Goal: Task Accomplishment & Management: Manage account settings

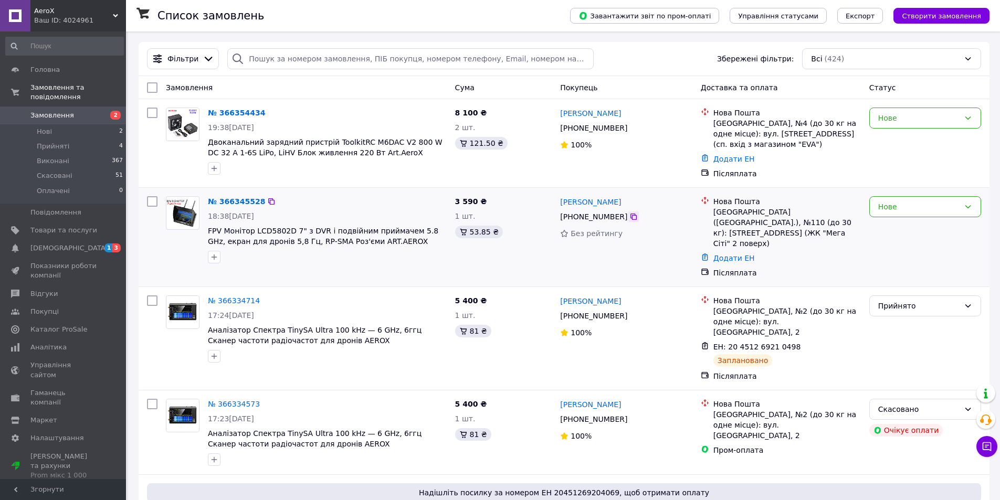
click at [634, 216] on icon at bounding box center [633, 217] width 6 height 6
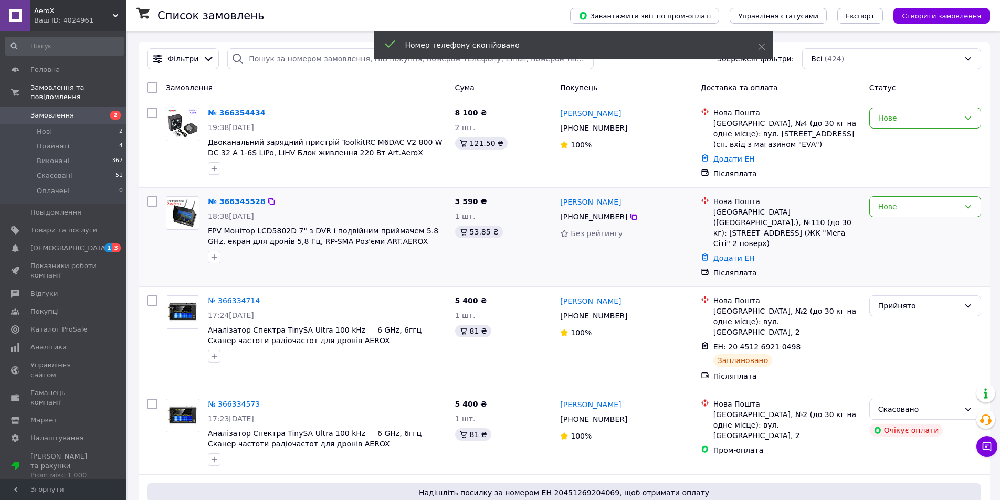
click at [924, 219] on div "Нове" at bounding box center [925, 237] width 120 height 90
click at [913, 214] on div "Нове" at bounding box center [925, 206] width 112 height 21
click at [905, 222] on li "Прийнято" at bounding box center [925, 229] width 111 height 19
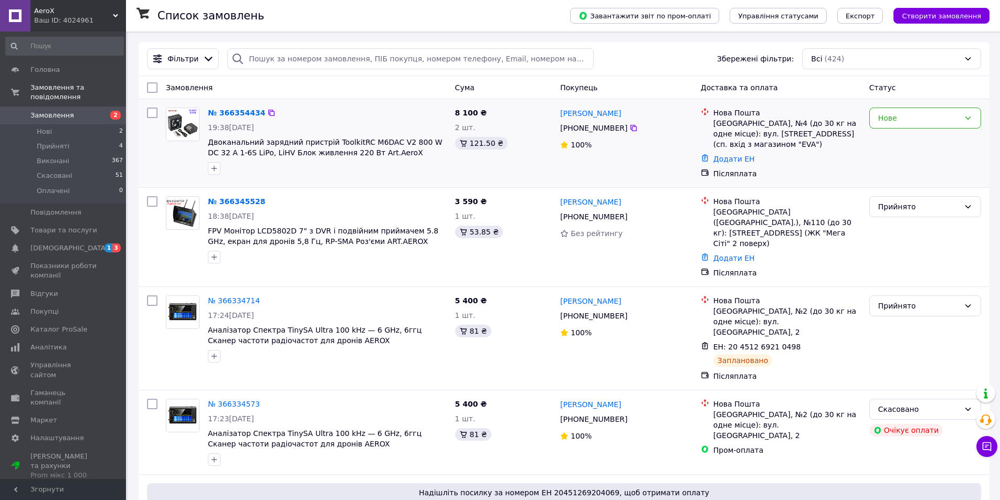
click at [859, 182] on div "Нова Пошта Краматорськ, №4 (до 30 кг на одне місце): вул. Хортицька, 34 (сп. вх…" at bounding box center [781, 143] width 168 height 80
click at [861, 233] on div "Нова Пошта Київ (Київська обл.), №110 (до 30 кг): Харківське шосе, 19 (ЖК "Мега…" at bounding box center [787, 222] width 152 height 52
click at [636, 213] on div "+380 97 174 86 95" at bounding box center [626, 216] width 134 height 13
click at [633, 215] on icon at bounding box center [633, 217] width 8 height 8
drag, startPoint x: 925, startPoint y: 130, endPoint x: 918, endPoint y: 132, distance: 7.6
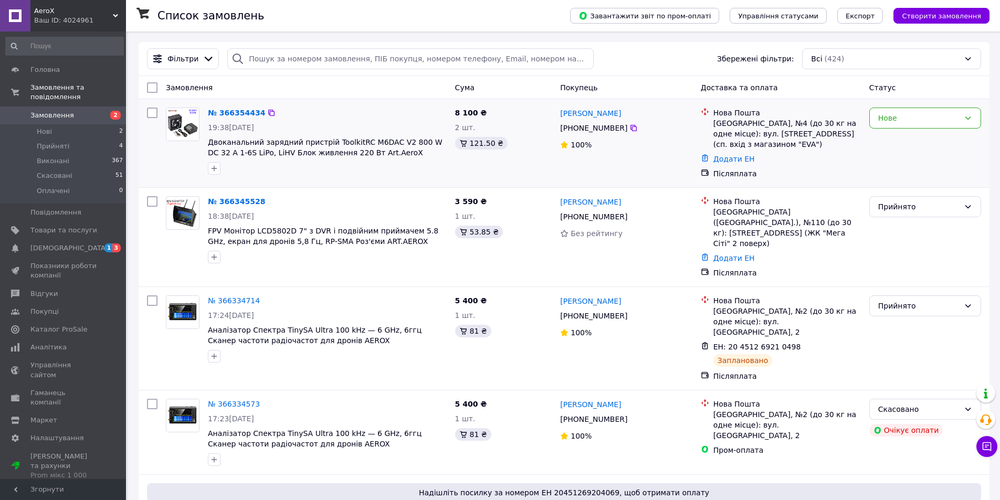
click at [925, 130] on div "Нове" at bounding box center [925, 143] width 120 height 80
click at [918, 125] on div "Нове" at bounding box center [925, 118] width 112 height 21
click at [905, 139] on li "Прийнято" at bounding box center [925, 141] width 111 height 19
click at [230, 109] on link "№ 366354434" at bounding box center [236, 113] width 57 height 8
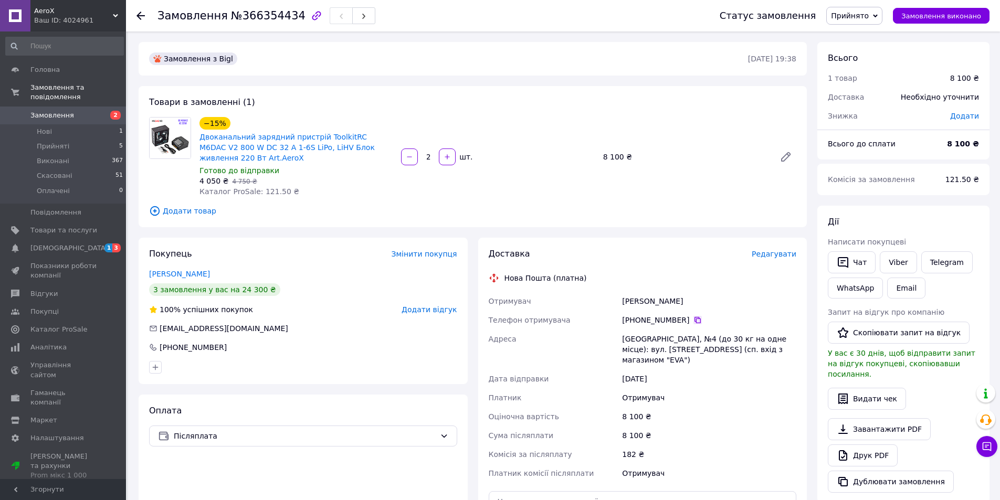
click at [696, 320] on icon at bounding box center [697, 320] width 8 height 8
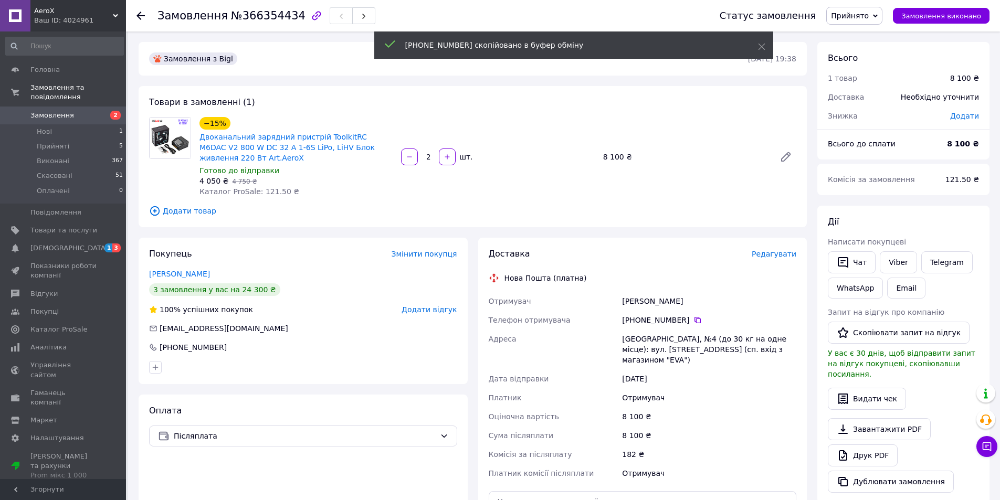
click at [662, 297] on div "Степанов Андрій" at bounding box center [709, 301] width 178 height 19
copy div "Степанов Андрій"
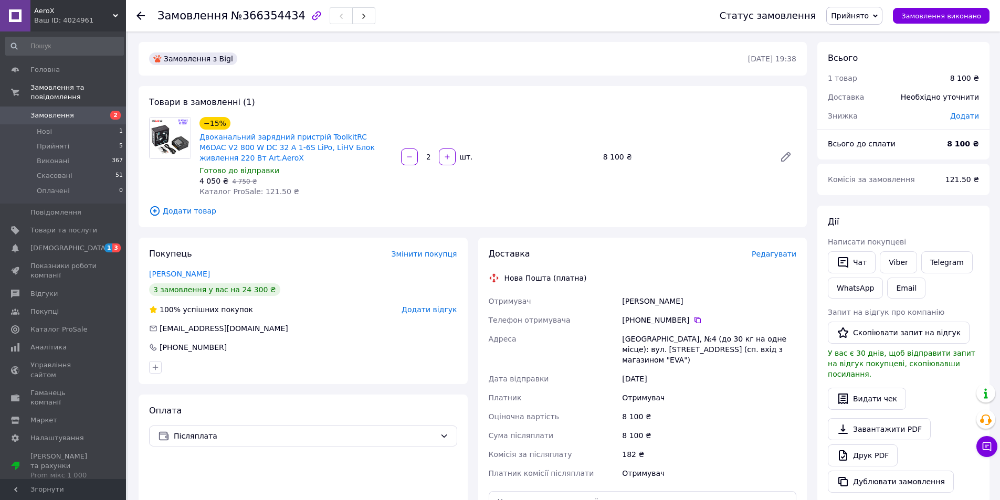
click at [630, 335] on div "[GEOGRAPHIC_DATA], №4 (до 30 кг на одне місце): вул. [STREET_ADDRESS] (сп. вхід…" at bounding box center [709, 350] width 178 height 40
copy div "Краматорськ"
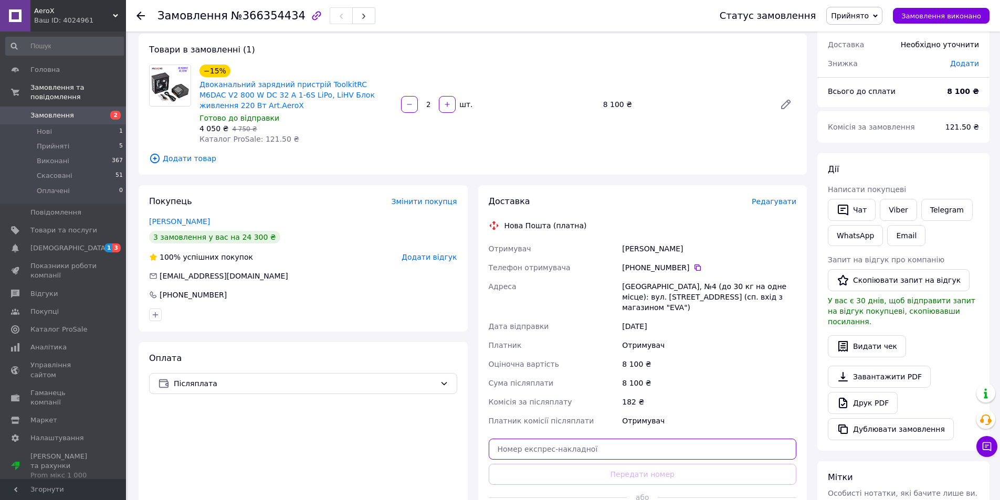
click at [546, 444] on input "text" at bounding box center [643, 449] width 308 height 21
paste input "20451269258441"
type input "20451269258441"
click at [522, 464] on button "Передати номер" at bounding box center [643, 474] width 308 height 21
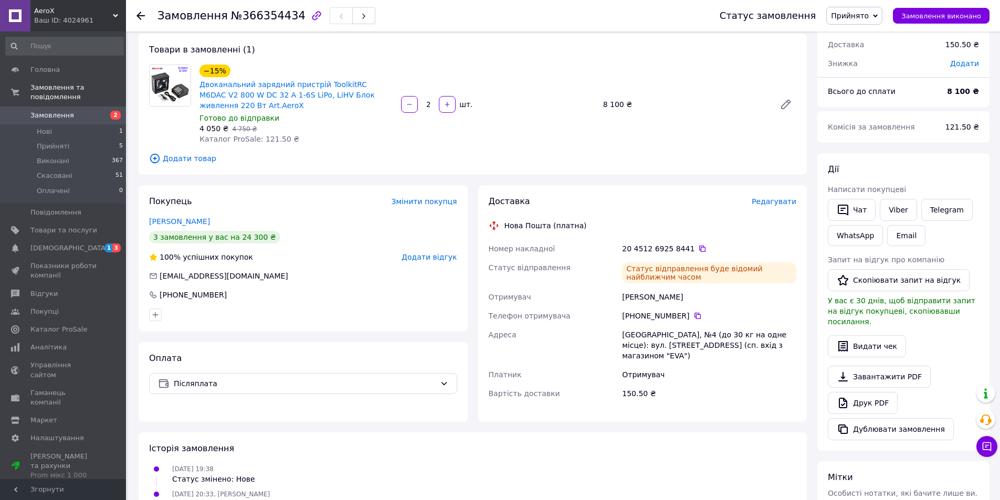
scroll to position [0, 0]
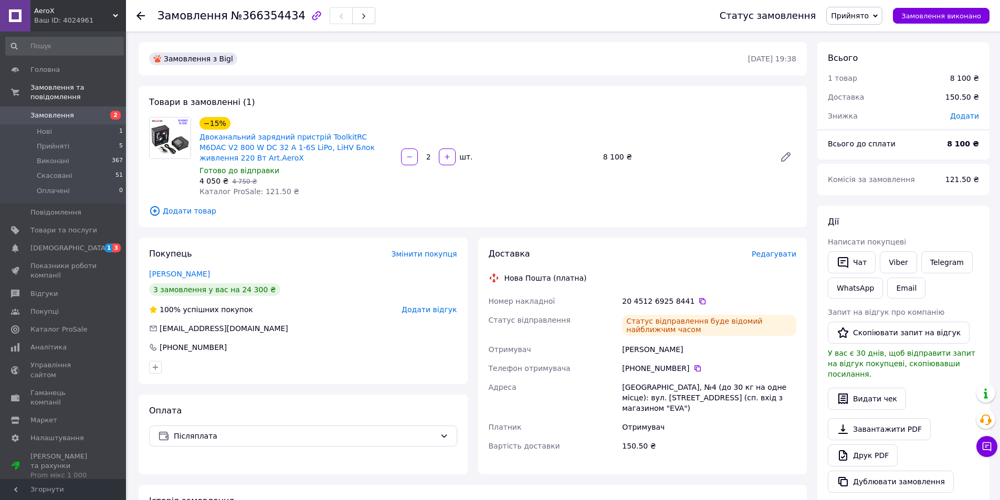
click at [311, 159] on span "Двоканальний зарядний пристрій ToolkitRC M6DAC V2 800 W DC 32 A 1-6S LiPo, LiHV…" at bounding box center [295, 147] width 193 height 31
click at [310, 145] on link "Двоканальний зарядний пристрій ToolkitRC M6DAC V2 800 W DC 32 A 1-6S LiPo, LiHV…" at bounding box center [286, 147] width 175 height 29
click at [97, 111] on span "Замовлення" at bounding box center [63, 115] width 67 height 9
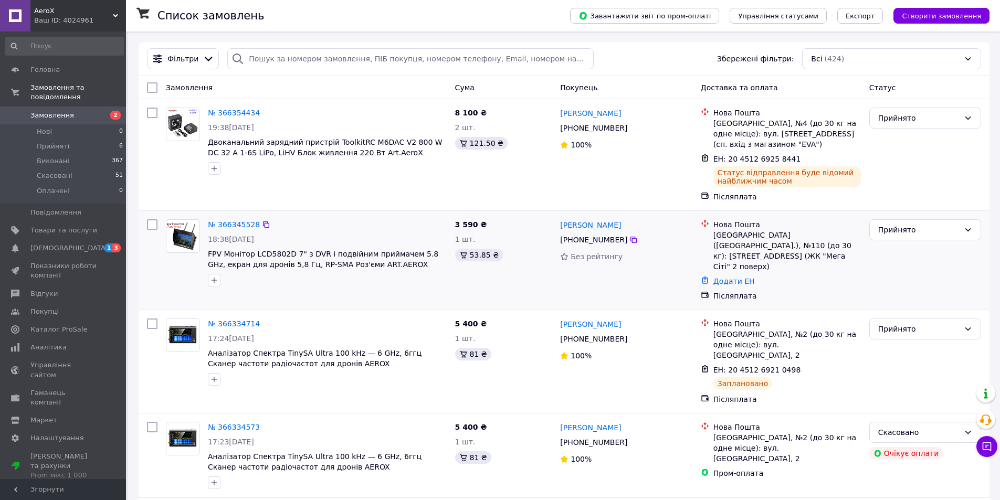
click at [225, 230] on div "№ 366345528" at bounding box center [234, 224] width 54 height 13
click at [236, 225] on link "№ 366345528" at bounding box center [234, 224] width 52 height 8
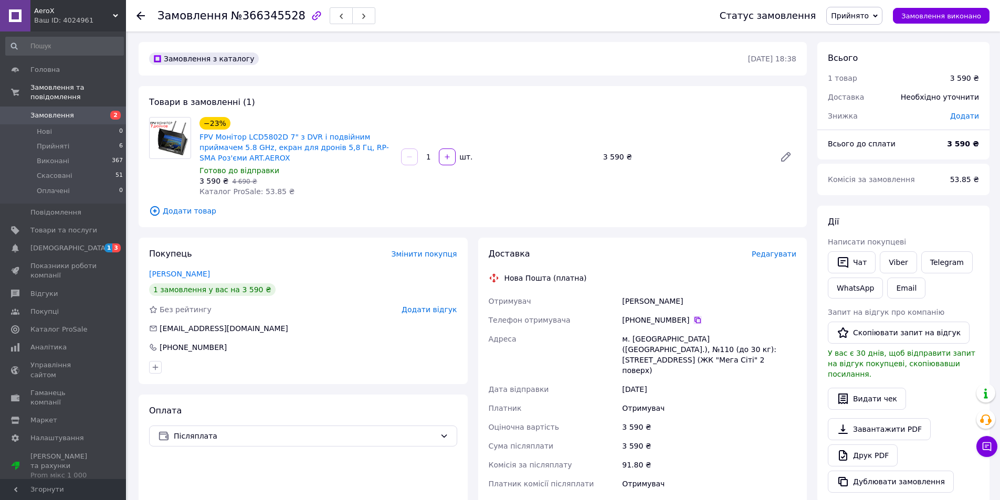
click at [693, 321] on icon at bounding box center [697, 320] width 8 height 8
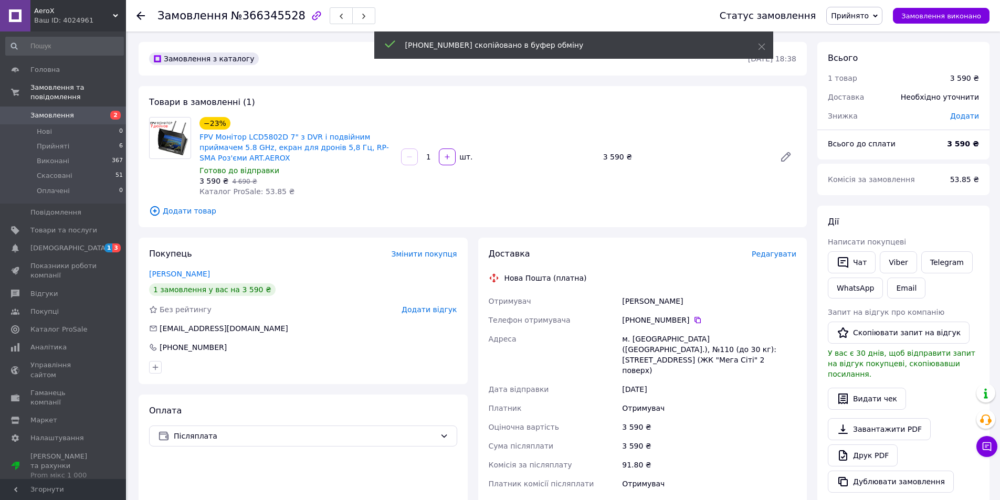
click at [662, 309] on div "Кучугурний Олексій" at bounding box center [709, 301] width 178 height 19
copy div "Кучугурний Олексій"
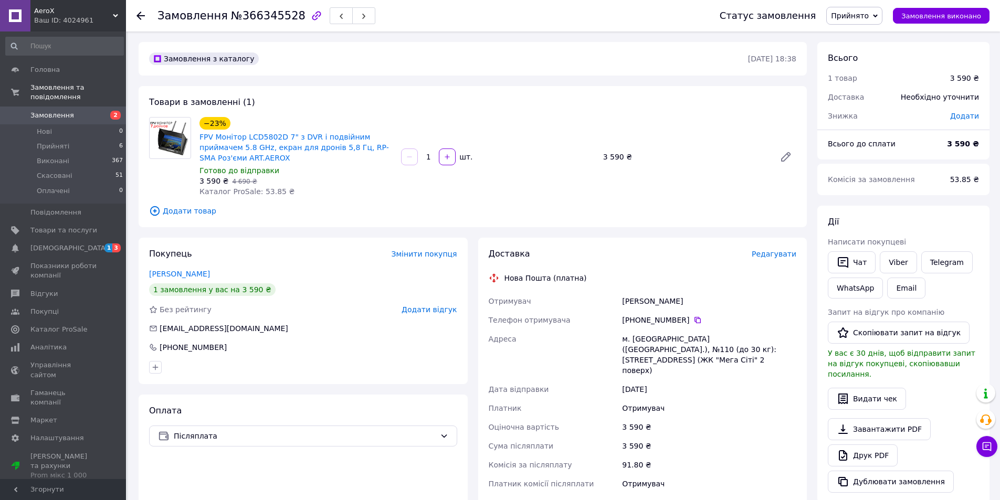
click at [644, 340] on div "м. Київ (Київська обл.), №110 (до 30 кг): Харківське шосе, 19 (ЖК "Мега Сіті" 2…" at bounding box center [709, 355] width 178 height 50
click at [639, 340] on div "м. Київ (Київська обл.), №110 (до 30 кг): Харківське шосе, 19 (ЖК "Мега Сіті" 2…" at bounding box center [709, 355] width 178 height 50
copy div "Київ"
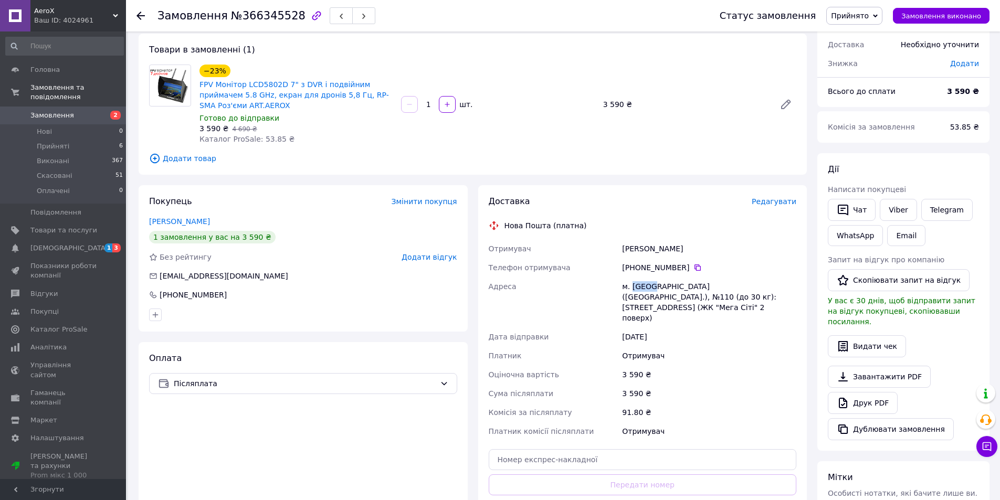
scroll to position [105, 0]
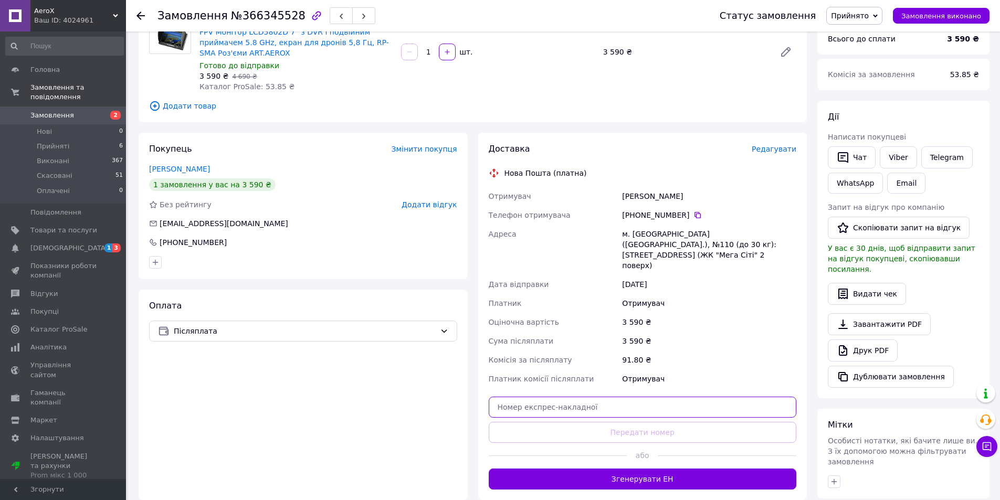
click at [533, 397] on input "text" at bounding box center [643, 407] width 308 height 21
paste input "20451269258723"
type input "20451269258723"
click at [516, 422] on button "Передати номер" at bounding box center [643, 432] width 308 height 21
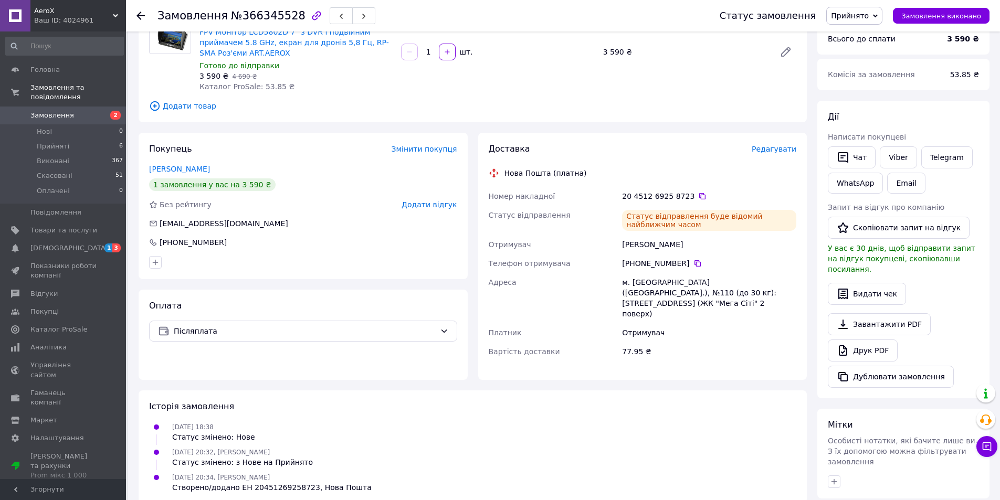
scroll to position [0, 0]
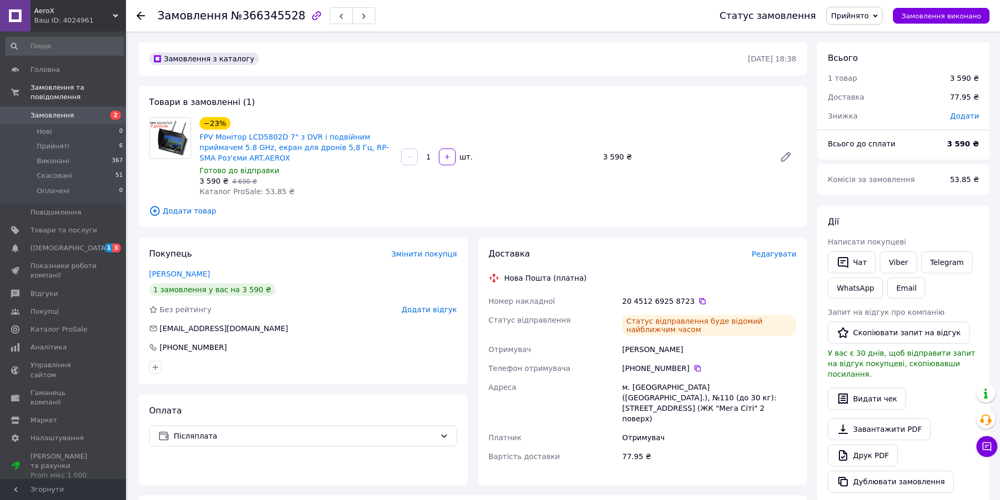
click at [304, 126] on div "−23% FPV Монітор LCD5802D 7" з DVR і подвійним приймачем 5.8 GHz, екран для дро…" at bounding box center [295, 140] width 195 height 48
click at [300, 138] on link "FPV Монітор LCD5802D 7" з DVR і подвійним приймачем 5.8 GHz, екран для дронів 5…" at bounding box center [293, 147] width 189 height 29
click at [91, 111] on span "Замовлення" at bounding box center [63, 115] width 67 height 9
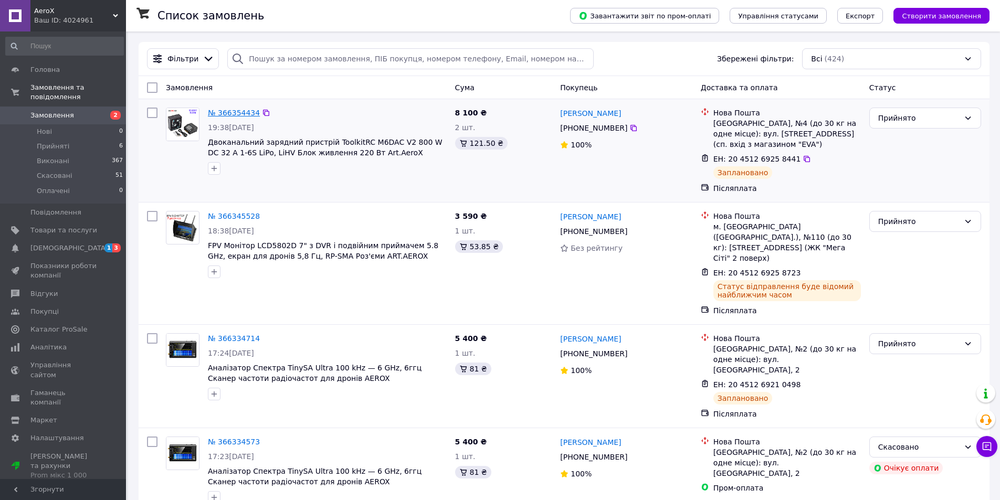
click at [229, 109] on link "№ 366354434" at bounding box center [234, 113] width 52 height 8
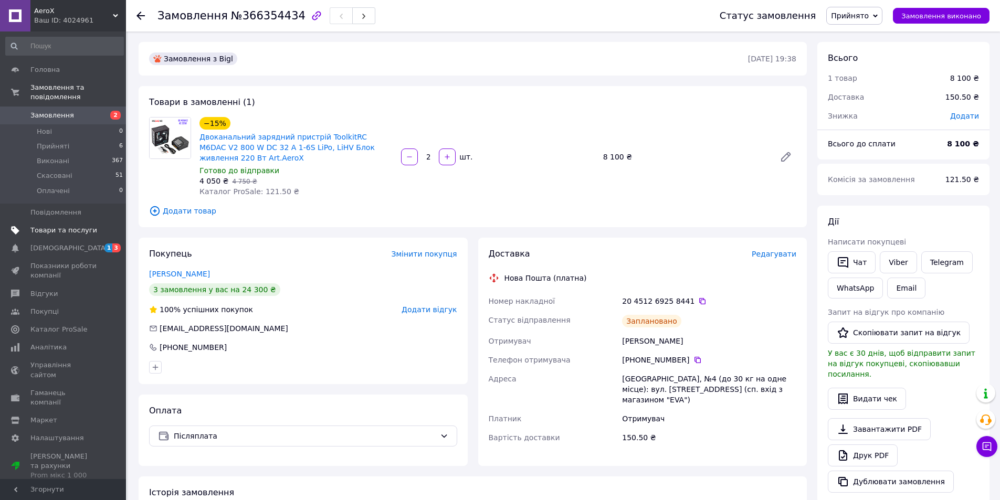
drag, startPoint x: 70, startPoint y: 211, endPoint x: 68, endPoint y: 219, distance: 8.7
click at [69, 212] on ul "Головна Замовлення та повідомлення Замовлення 2 Нові 0 Прийняті 6 Виконані 367 …" at bounding box center [64, 273] width 129 height 424
click at [68, 226] on span "Товари та послуги" at bounding box center [63, 230] width 67 height 9
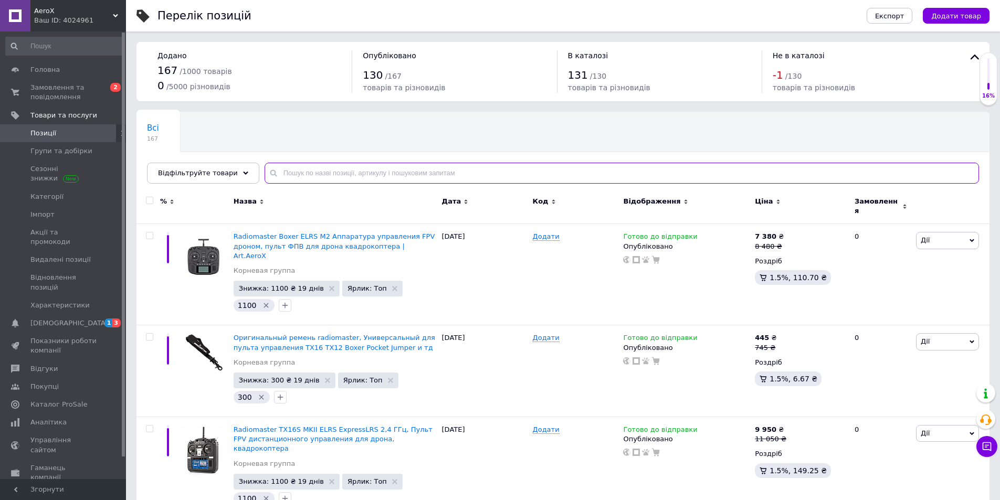
click at [345, 168] on input "text" at bounding box center [622, 173] width 714 height 21
type input "M6DAC"
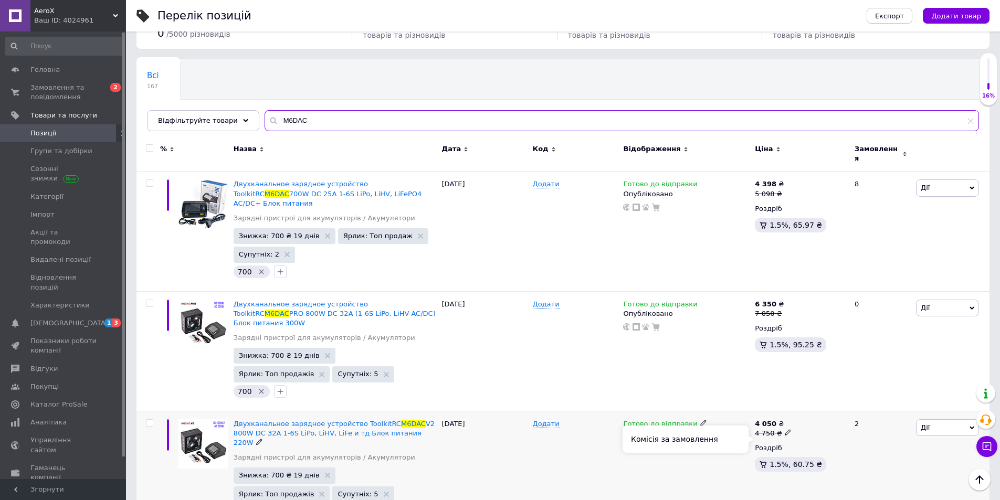
scroll to position [105, 0]
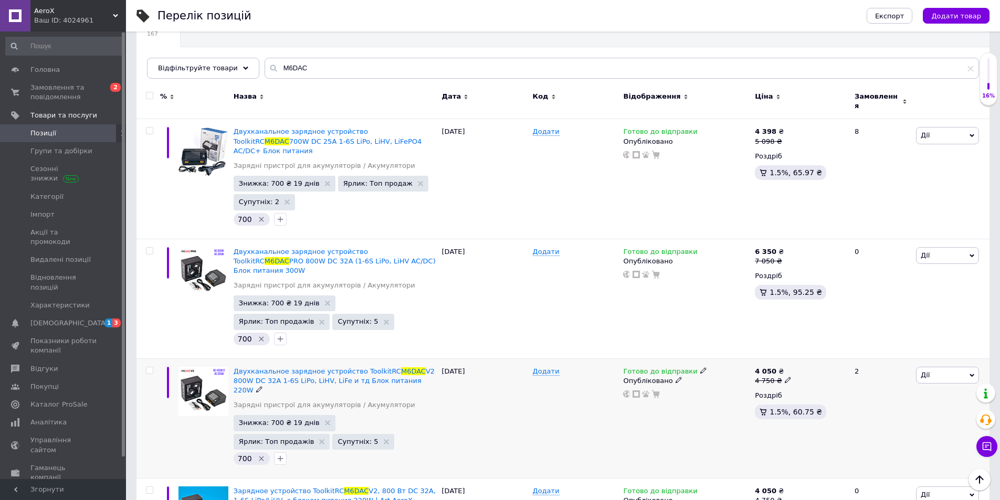
click at [782, 376] on div "4 750 ₴" at bounding box center [773, 380] width 36 height 9
click at [828, 353] on input "4750" at bounding box center [836, 363] width 80 height 21
type input "4950"
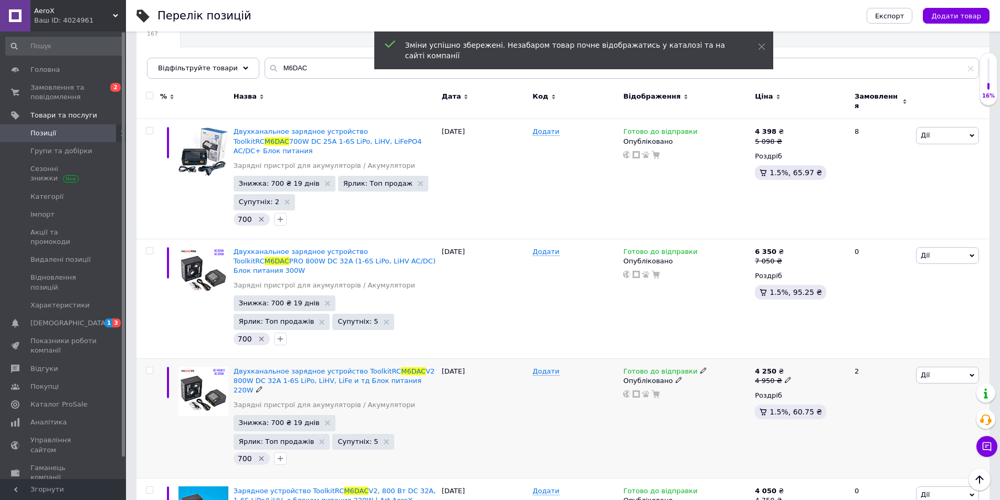
scroll to position [210, 0]
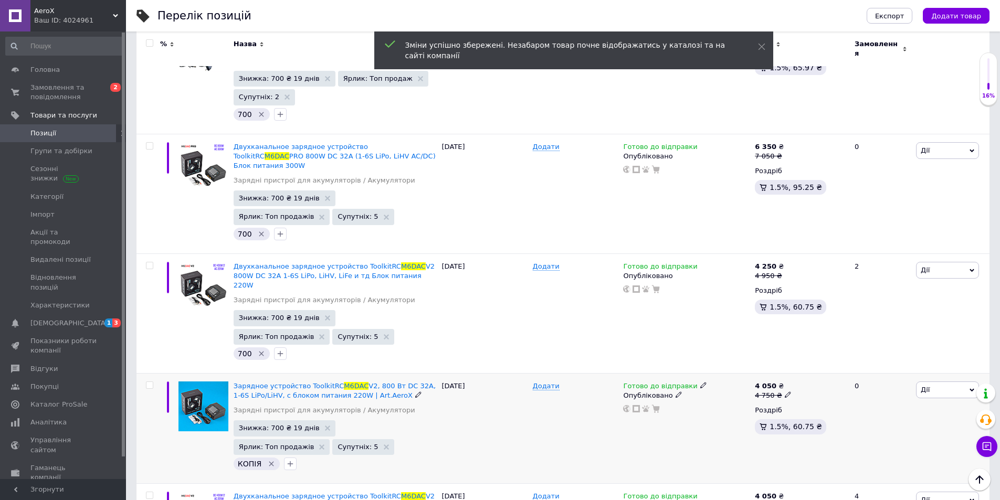
click at [786, 391] on span at bounding box center [788, 394] width 6 height 7
click at [824, 368] on input "4750" at bounding box center [836, 378] width 80 height 21
type input "4950"
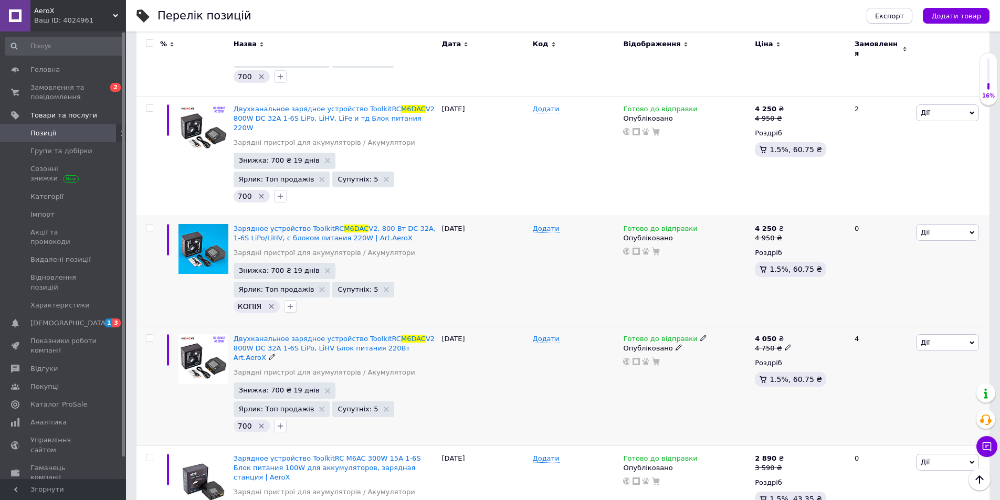
scroll to position [315, 0]
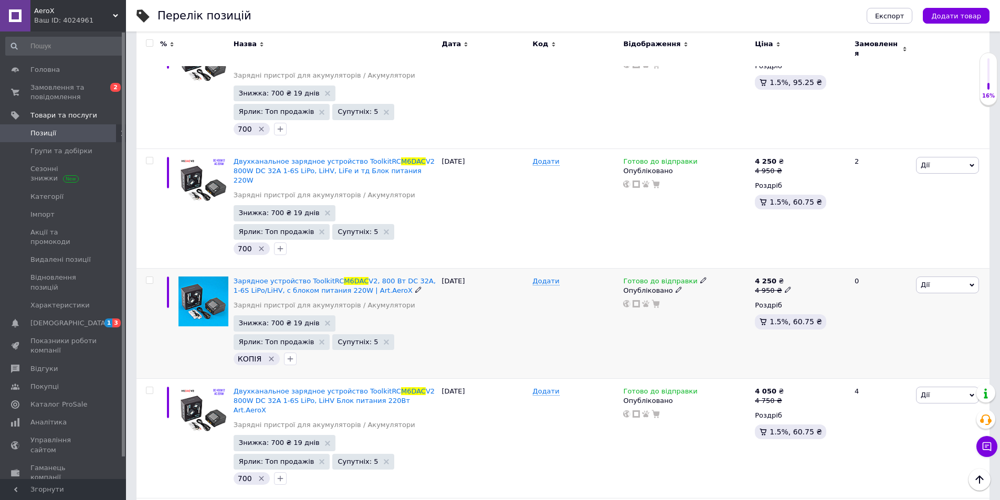
click at [937, 277] on span "Дії" at bounding box center [947, 285] width 63 height 17
click at [909, 446] on li "Видалити" at bounding box center [908, 453] width 139 height 15
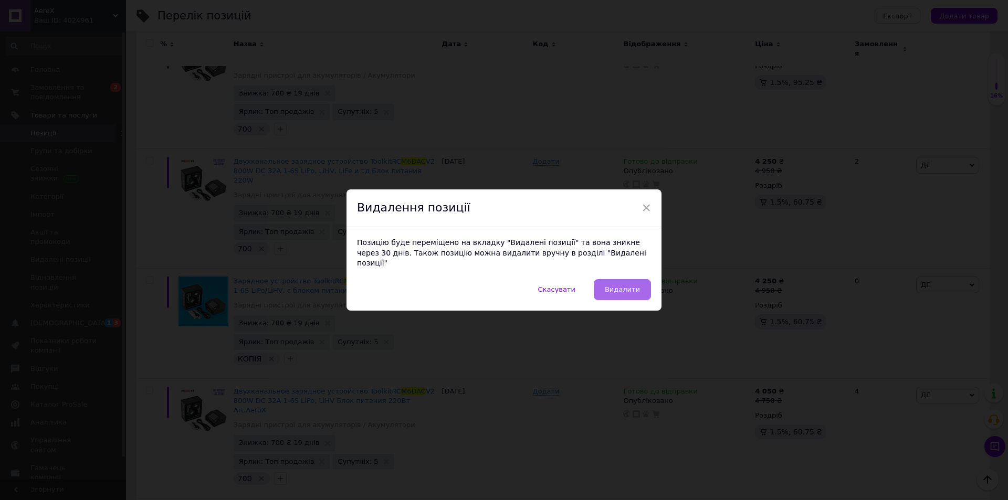
click at [641, 279] on button "Видалити" at bounding box center [622, 289] width 57 height 21
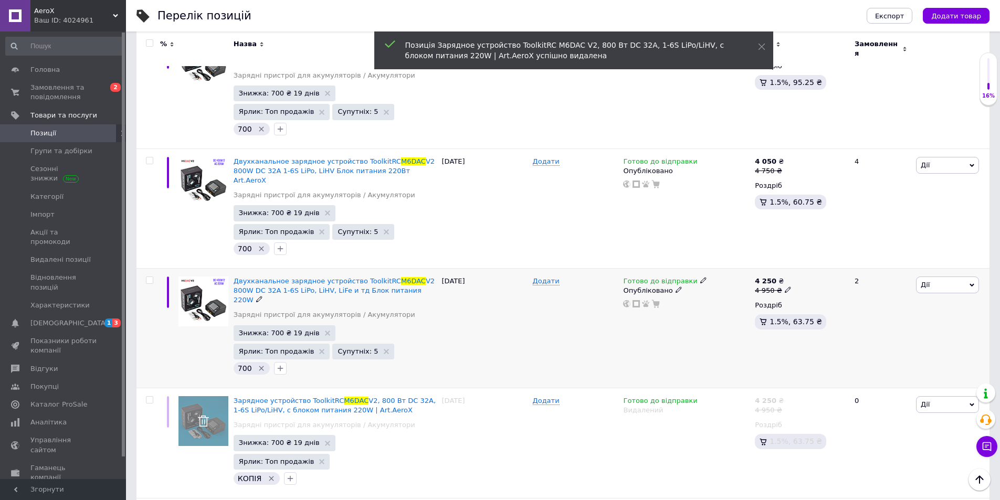
scroll to position [262, 0]
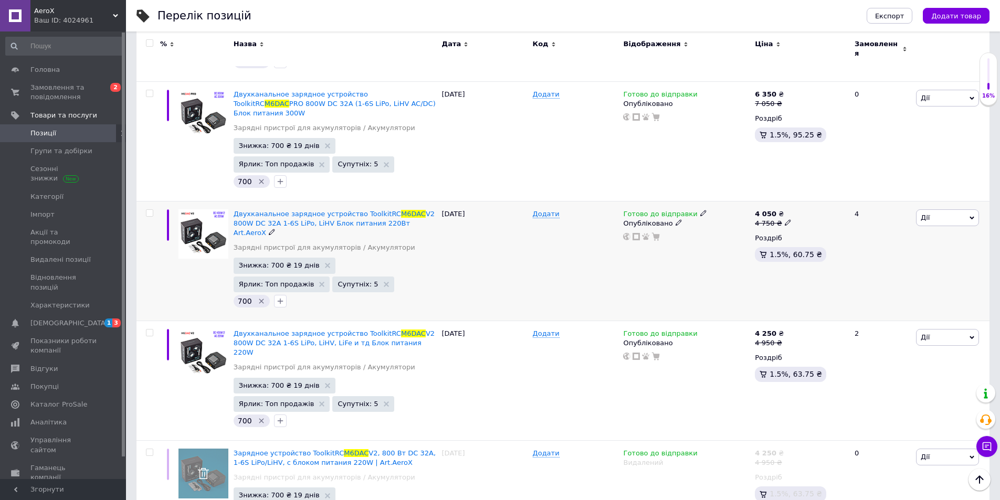
click at [784, 219] on div "4 750 ₴" at bounding box center [773, 223] width 36 height 9
click at [819, 196] on input "4750" at bounding box center [836, 206] width 80 height 21
type input "4950"
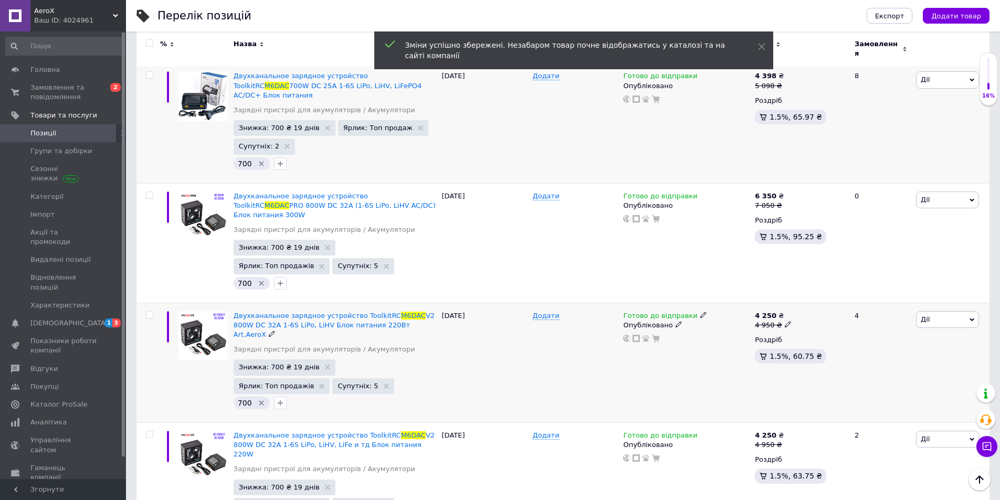
scroll to position [0, 0]
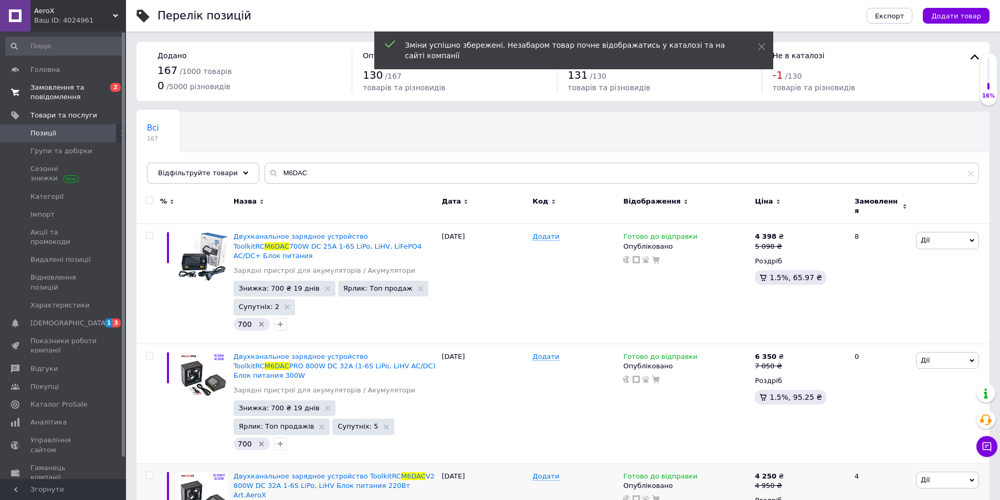
click at [59, 85] on span "Замовлення та повідомлення" at bounding box center [63, 92] width 67 height 19
